Goal: Transaction & Acquisition: Purchase product/service

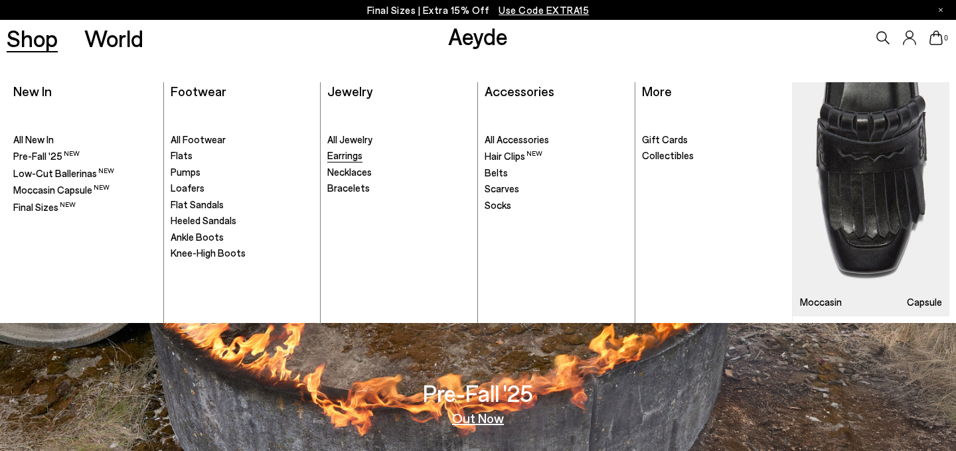
click at [343, 154] on span "Earrings" at bounding box center [344, 155] width 35 height 12
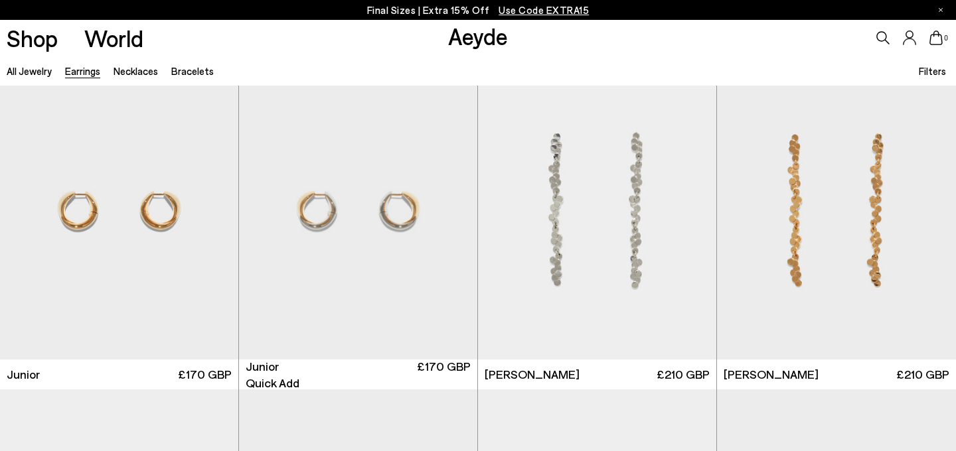
scroll to position [700, 0]
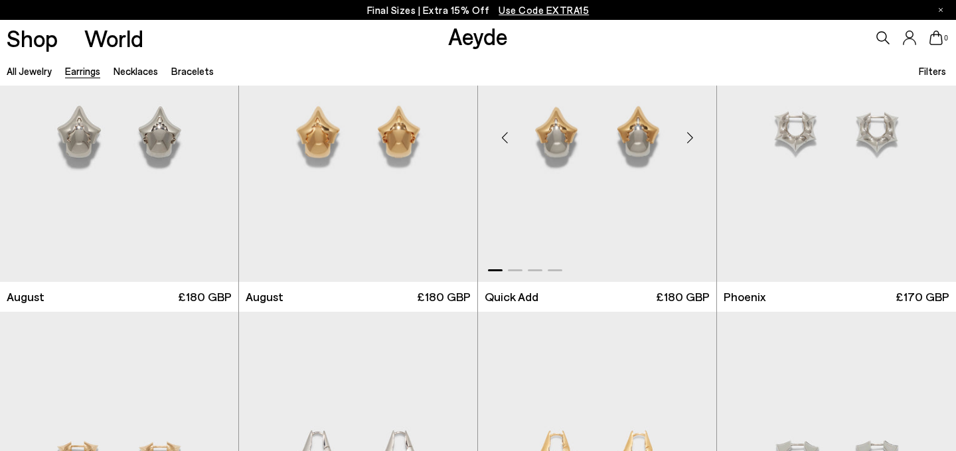
scroll to position [2750, 0]
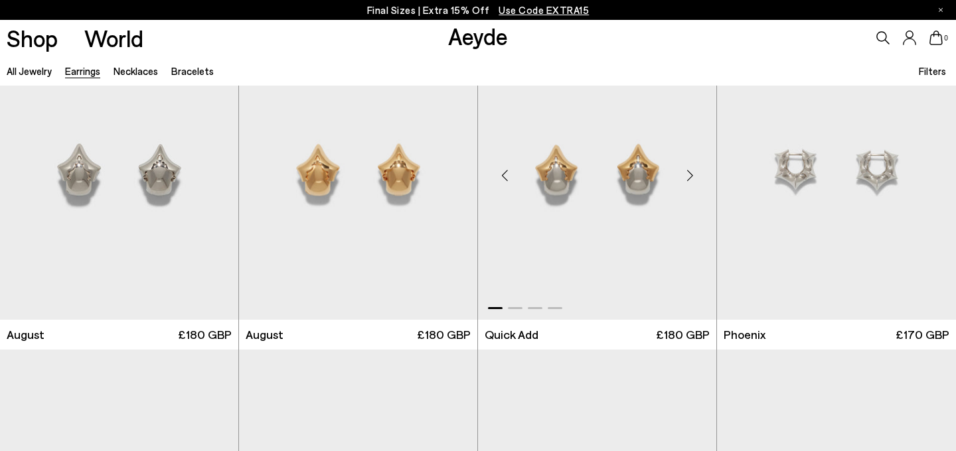
scroll to position [2698, 0]
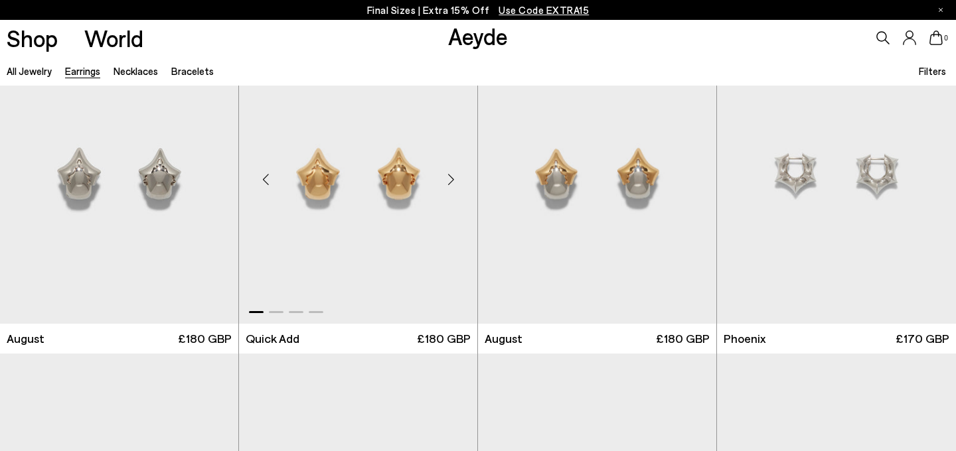
click at [450, 177] on div "Next slide" at bounding box center [451, 179] width 40 height 40
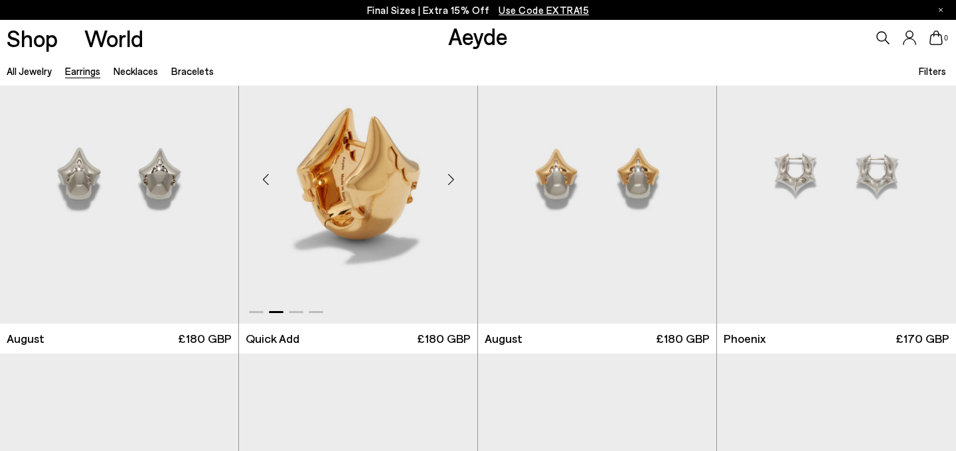
click at [448, 177] on div "Next slide" at bounding box center [451, 179] width 40 height 40
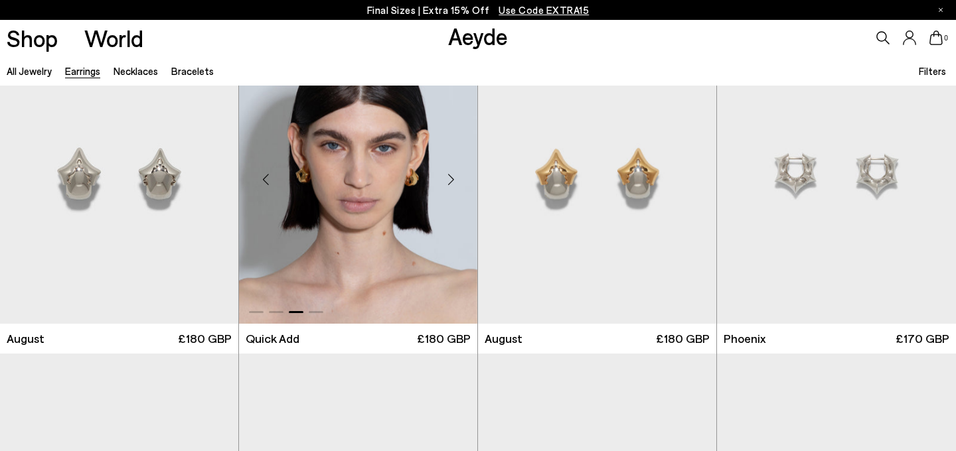
click at [453, 177] on div "Next slide" at bounding box center [451, 179] width 40 height 40
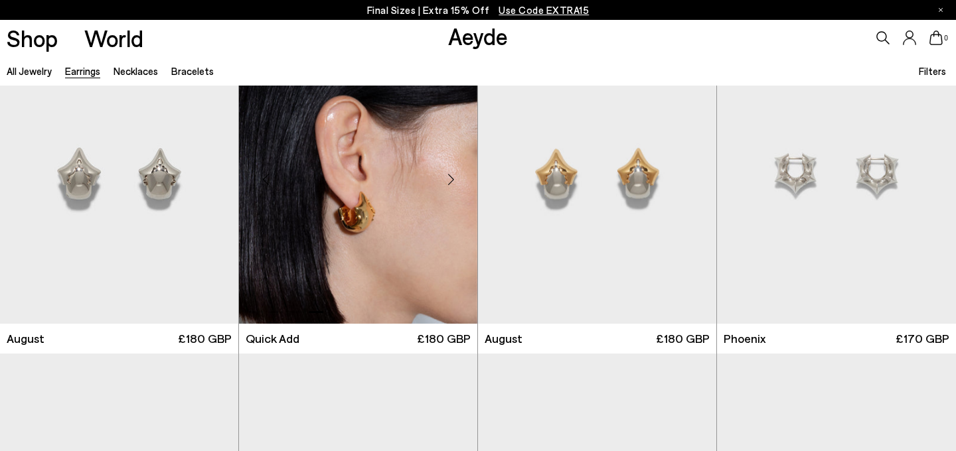
click at [450, 179] on div "Next slide" at bounding box center [451, 179] width 40 height 40
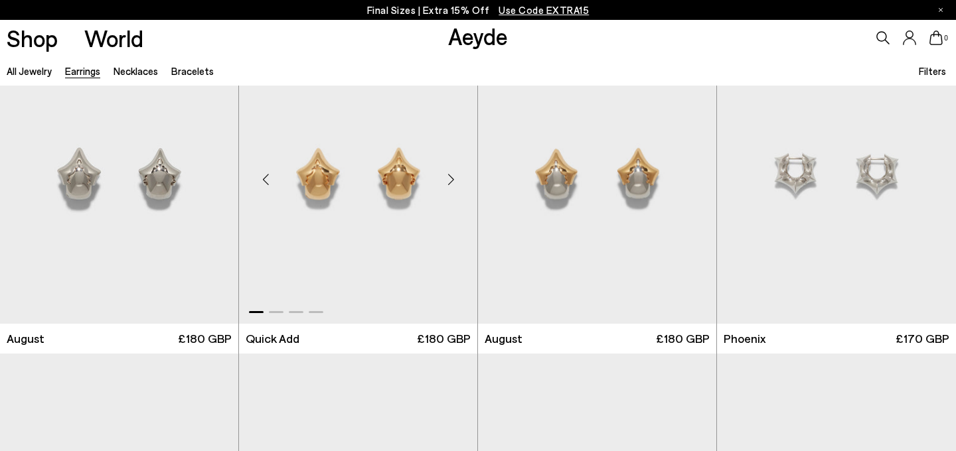
click at [264, 178] on div "Previous slide" at bounding box center [266, 179] width 40 height 40
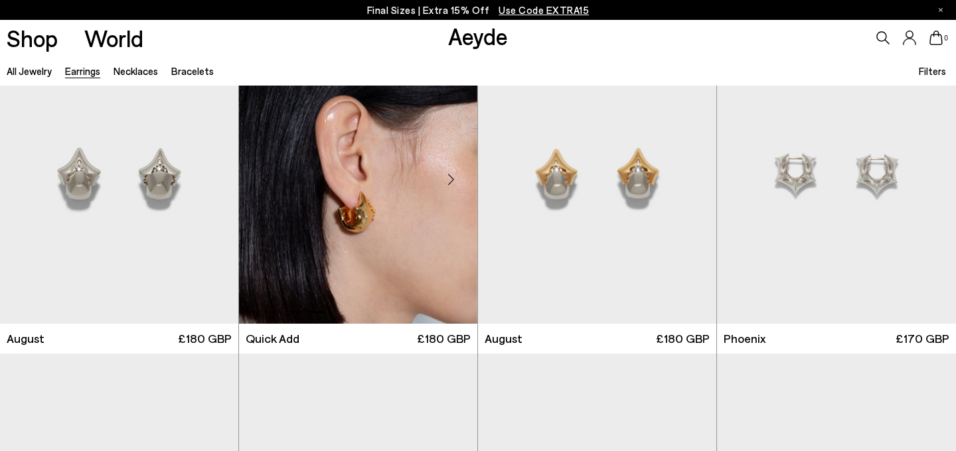
click at [264, 178] on div "Previous slide" at bounding box center [266, 179] width 40 height 40
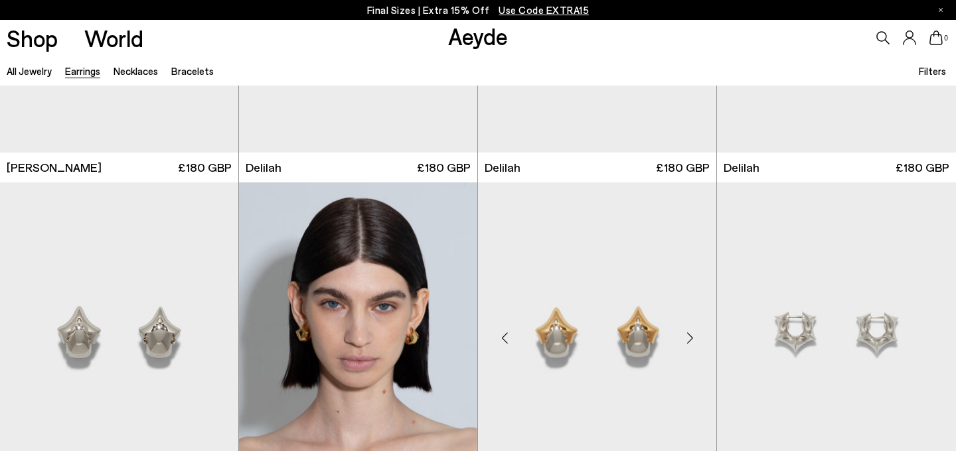
scroll to position [2574, 0]
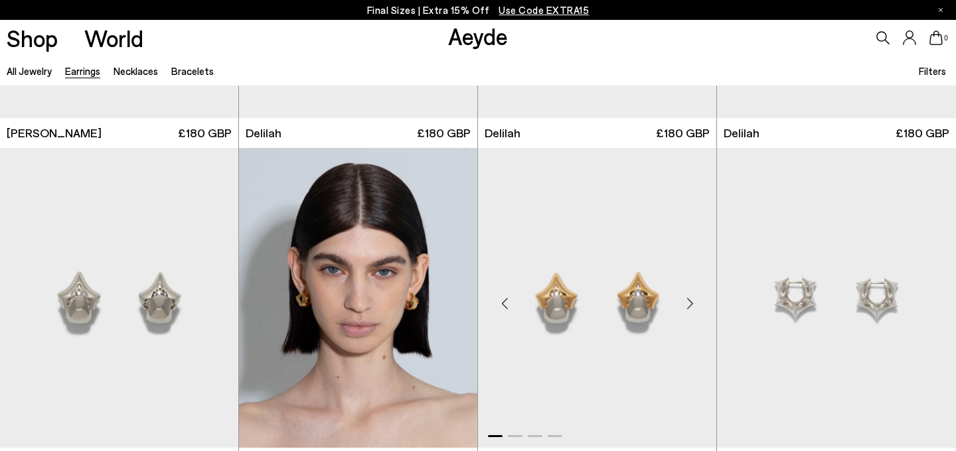
click at [687, 307] on div "Next slide" at bounding box center [690, 303] width 40 height 40
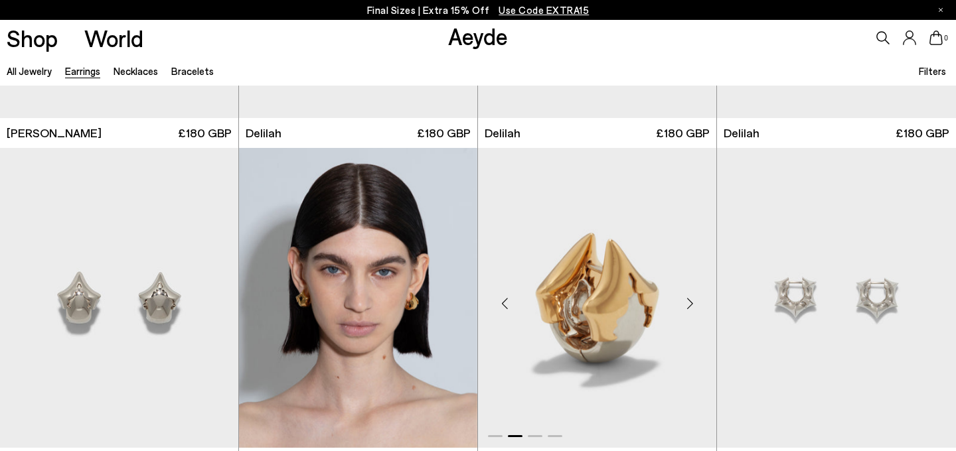
click at [687, 307] on div "Next slide" at bounding box center [690, 303] width 40 height 40
